Goal: Transaction & Acquisition: Subscribe to service/newsletter

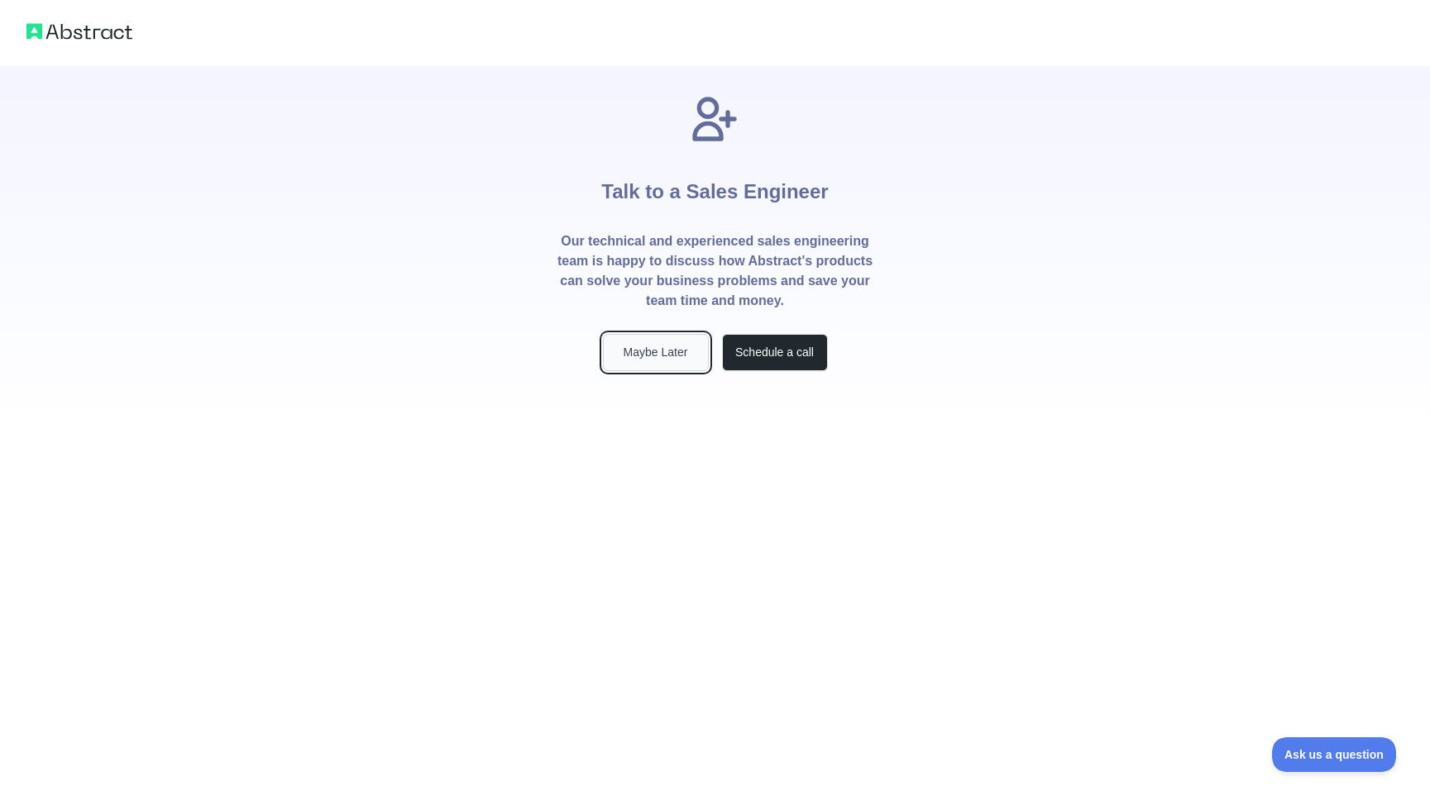
click at [662, 352] on button "Maybe Later" at bounding box center [656, 352] width 106 height 37
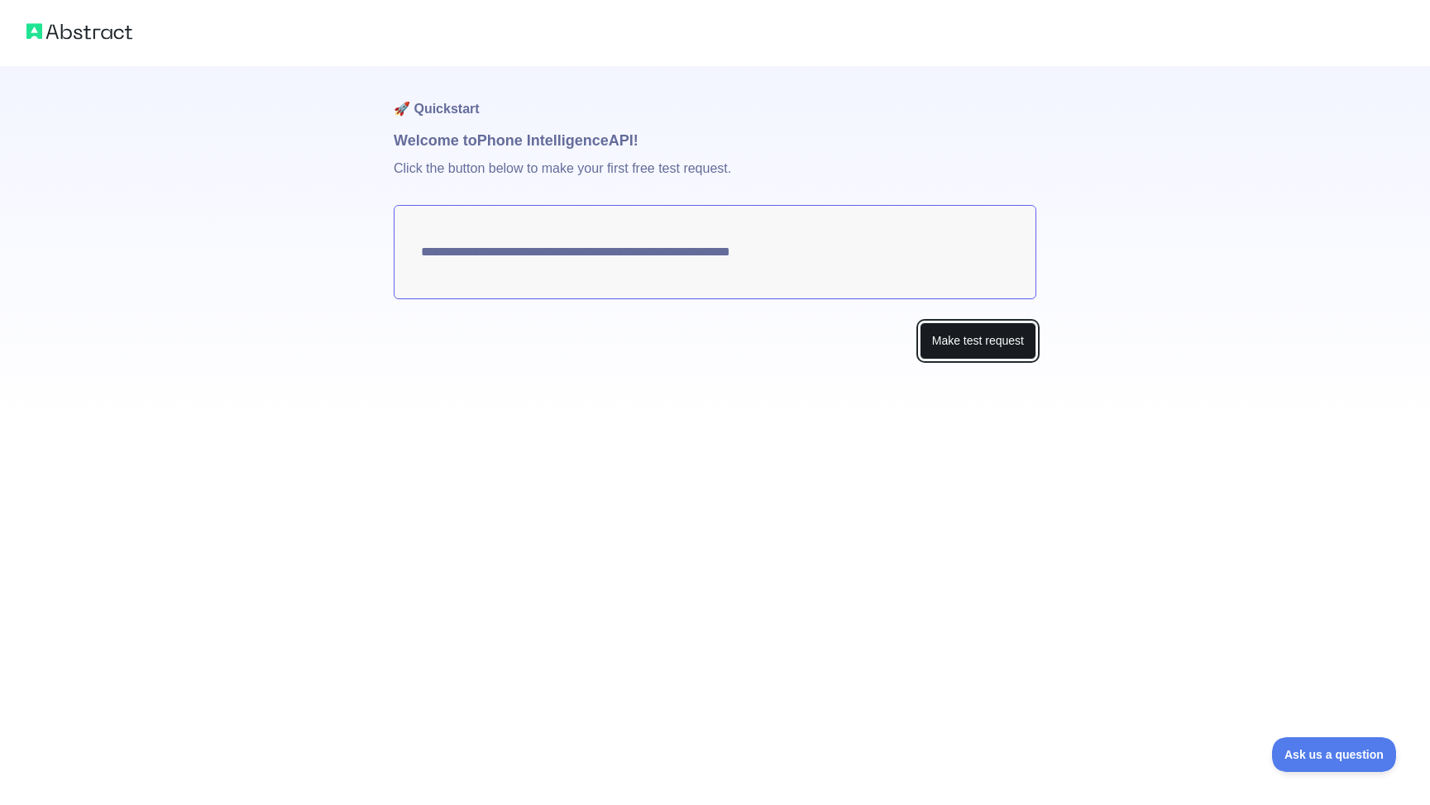
click at [970, 337] on button "Make test request" at bounding box center [978, 341] width 117 height 37
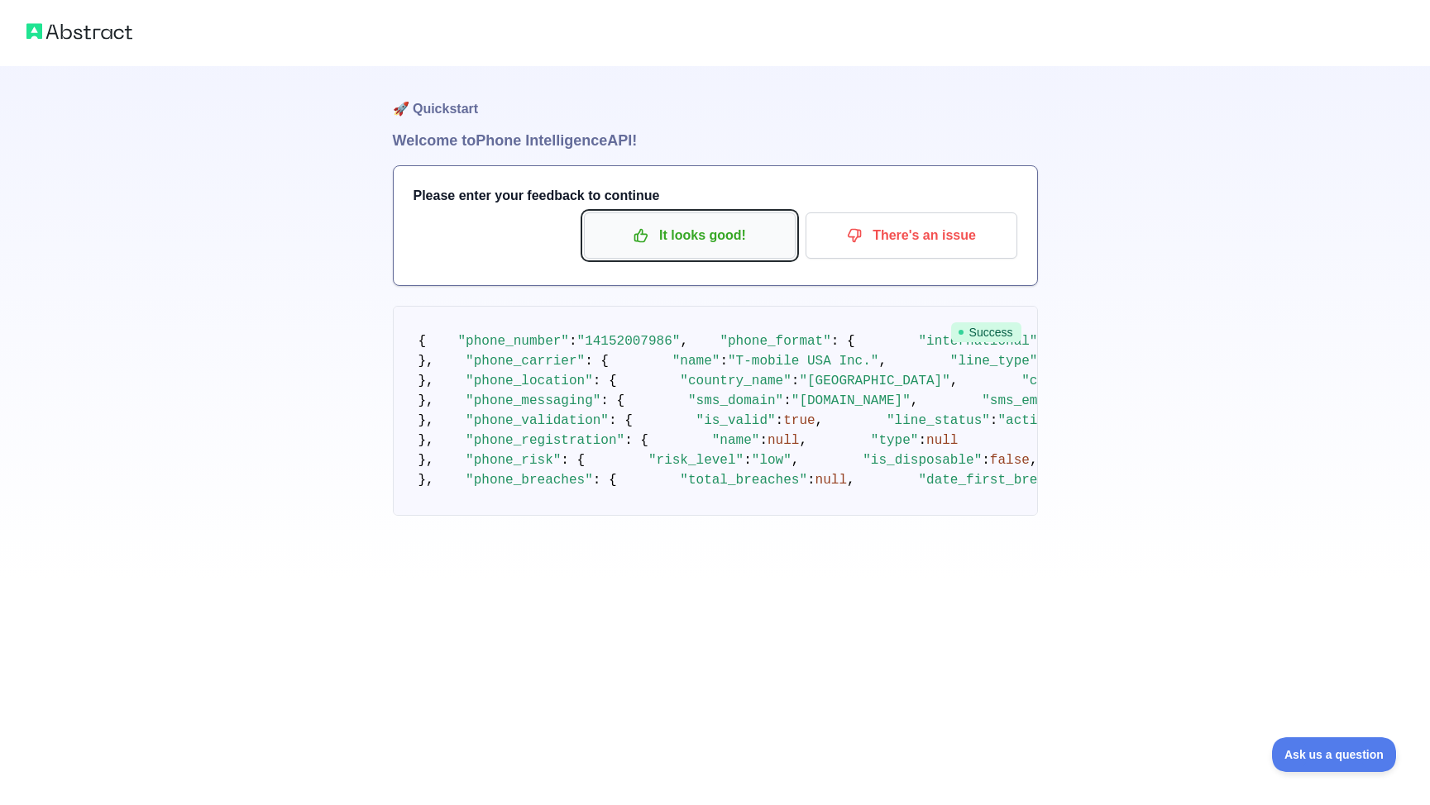
click at [771, 241] on p "It looks good!" at bounding box center [689, 236] width 187 height 28
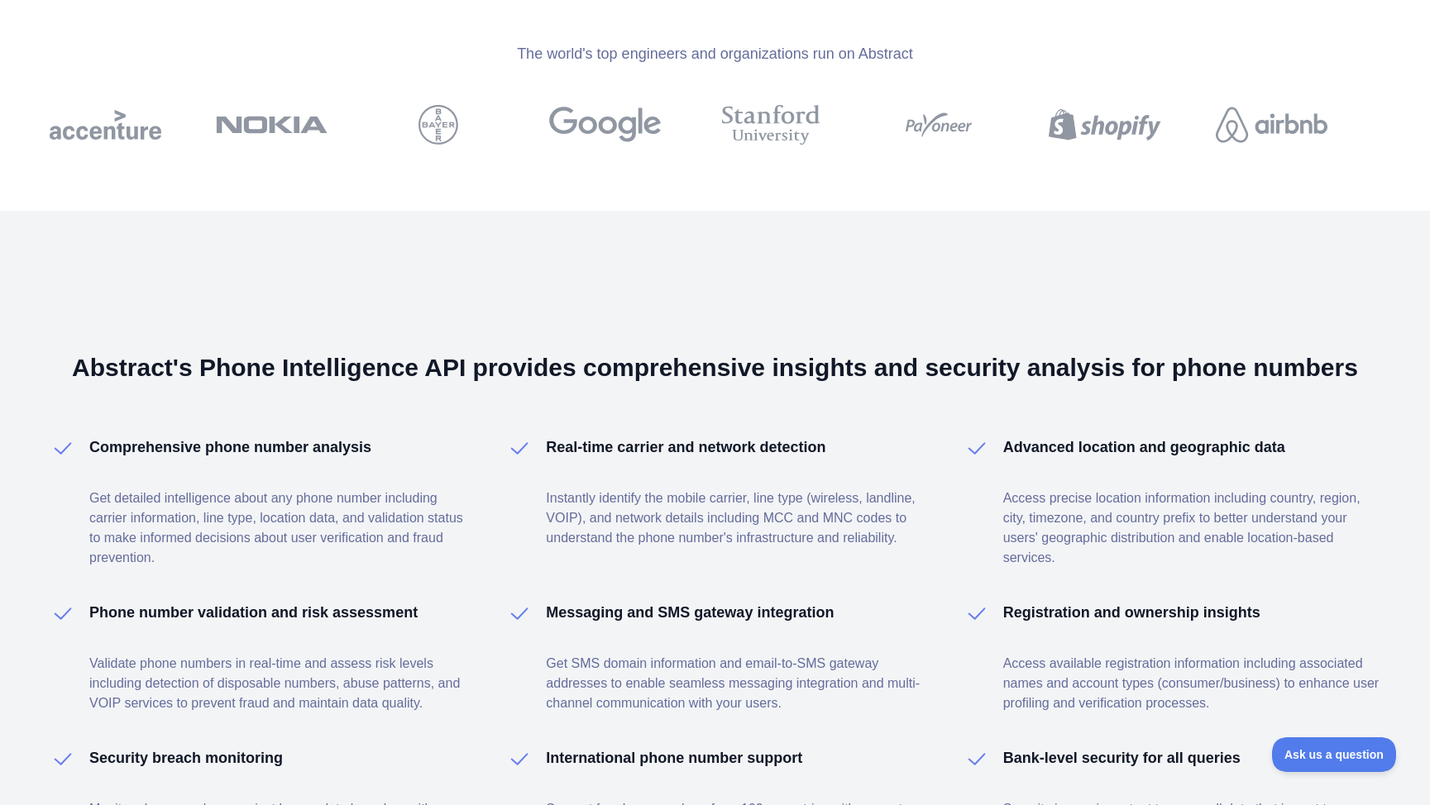
scroll to position [2270, 0]
